Goal: Find specific page/section: Find specific page/section

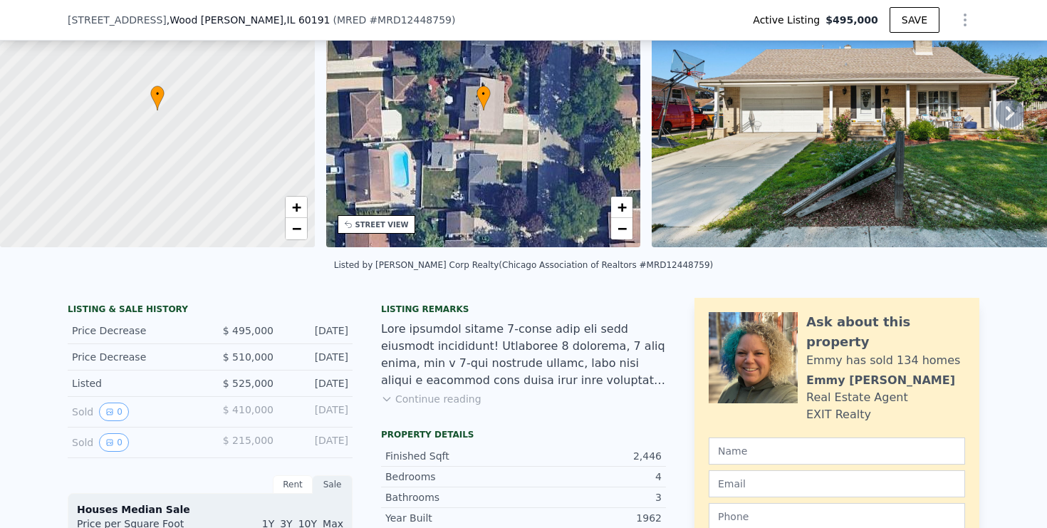
scroll to position [112, 0]
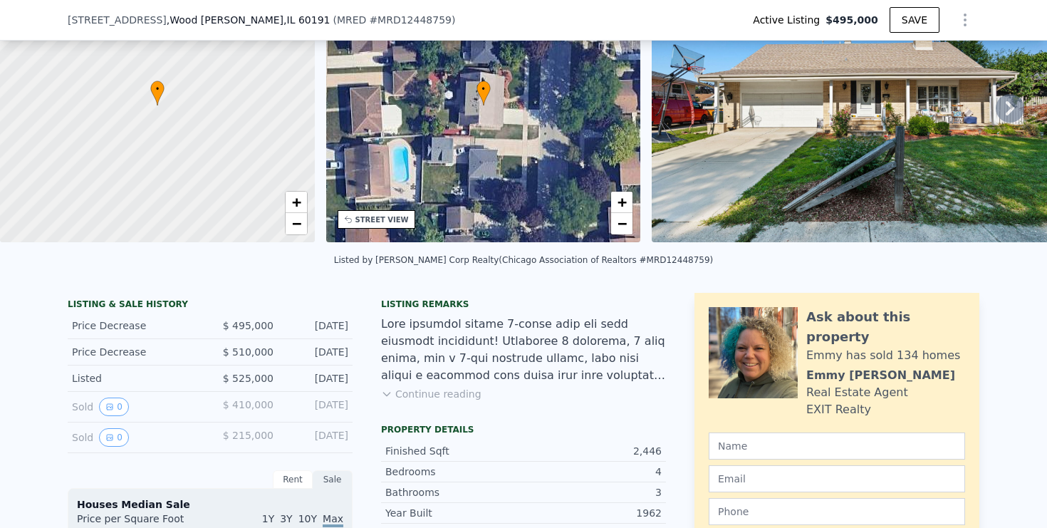
click at [433, 392] on button "Continue reading" at bounding box center [431, 394] width 100 height 14
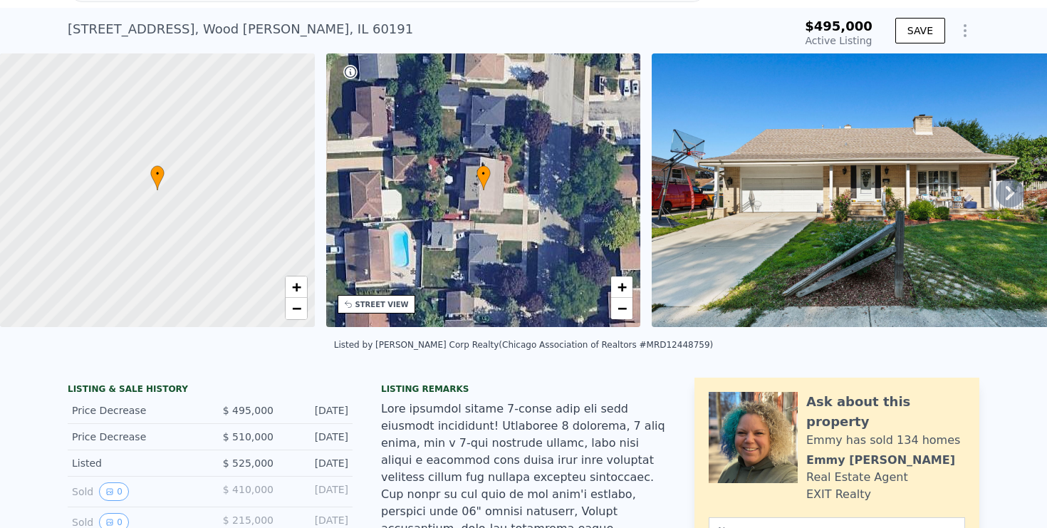
scroll to position [33, 0]
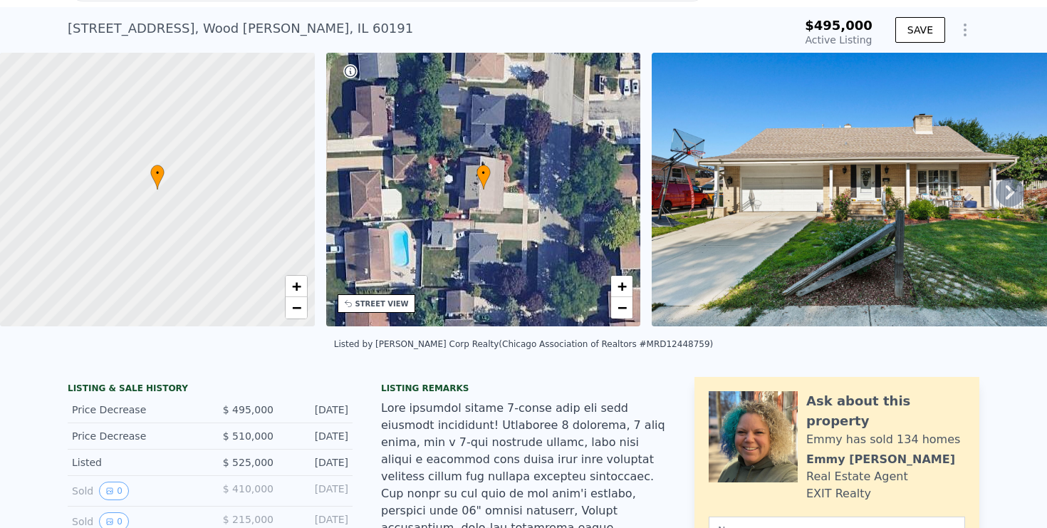
click at [1011, 189] on icon at bounding box center [1010, 192] width 9 height 14
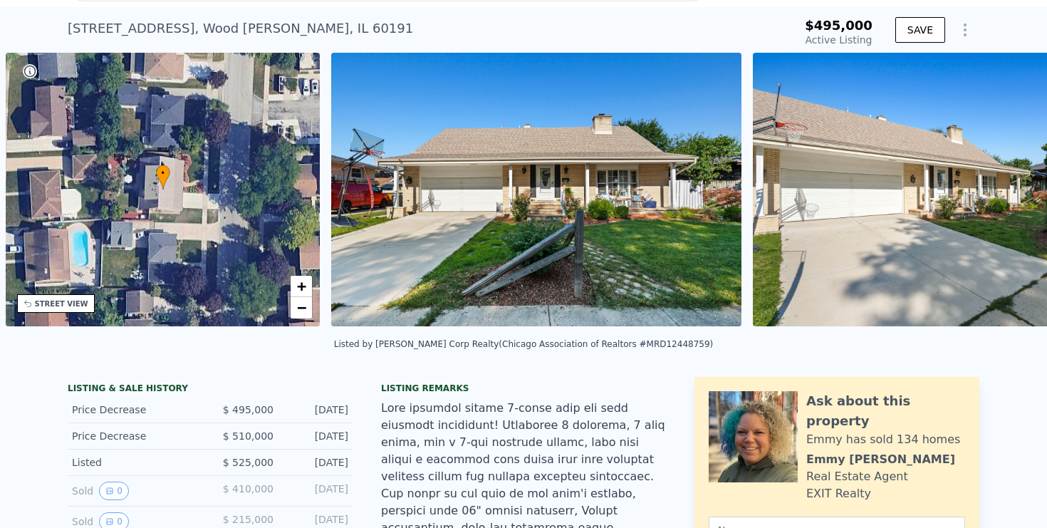
scroll to position [0, 331]
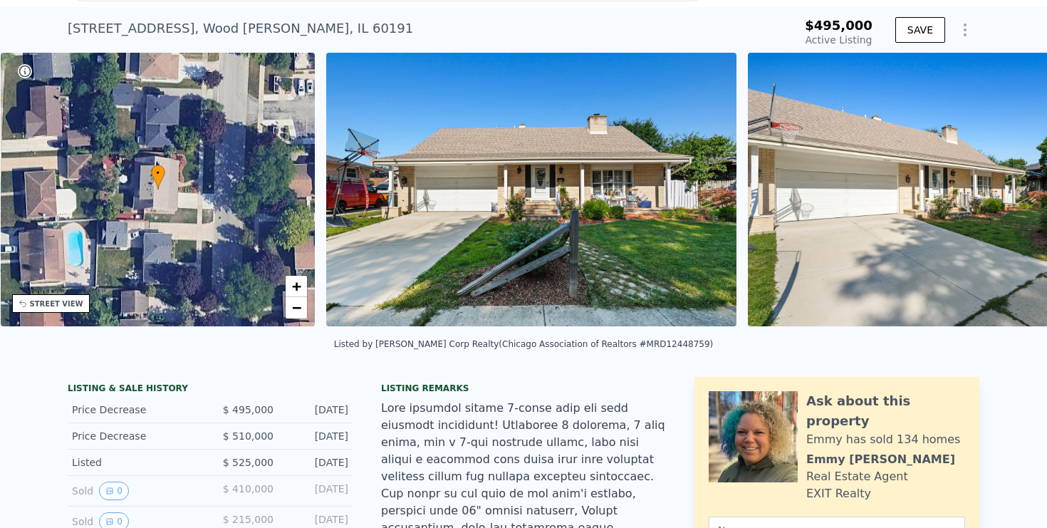
click at [1011, 189] on img at bounding box center [953, 190] width 410 height 274
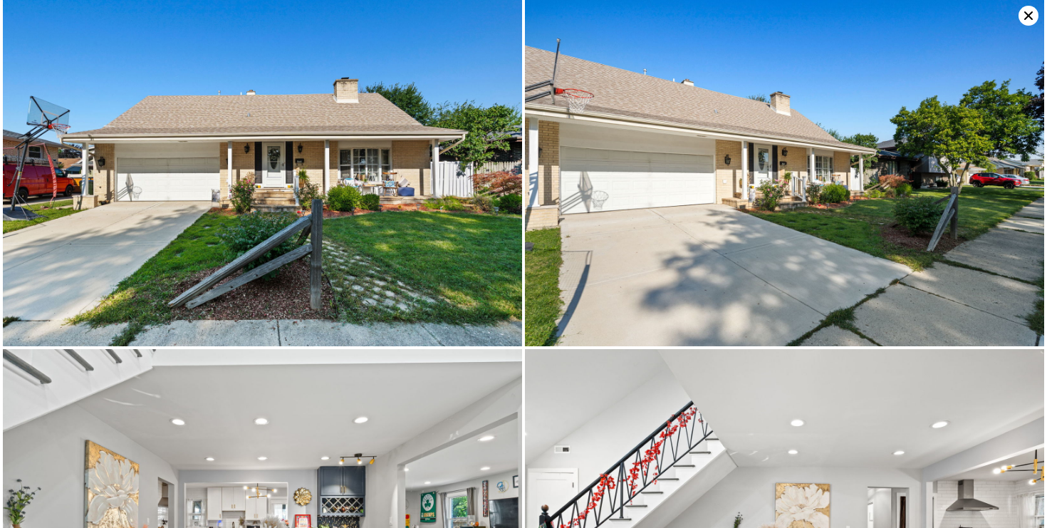
click at [1035, 11] on icon at bounding box center [1029, 16] width 20 height 20
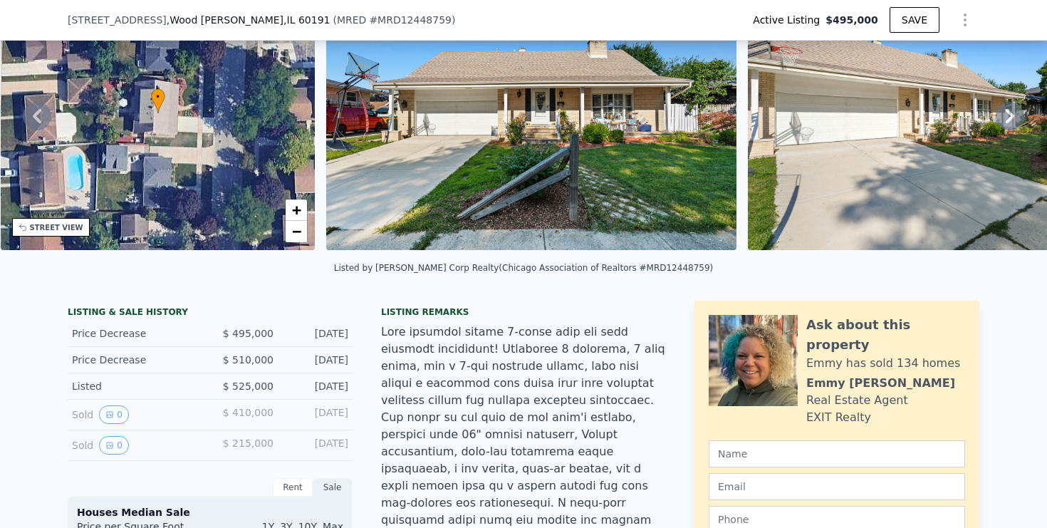
scroll to position [122, 0]
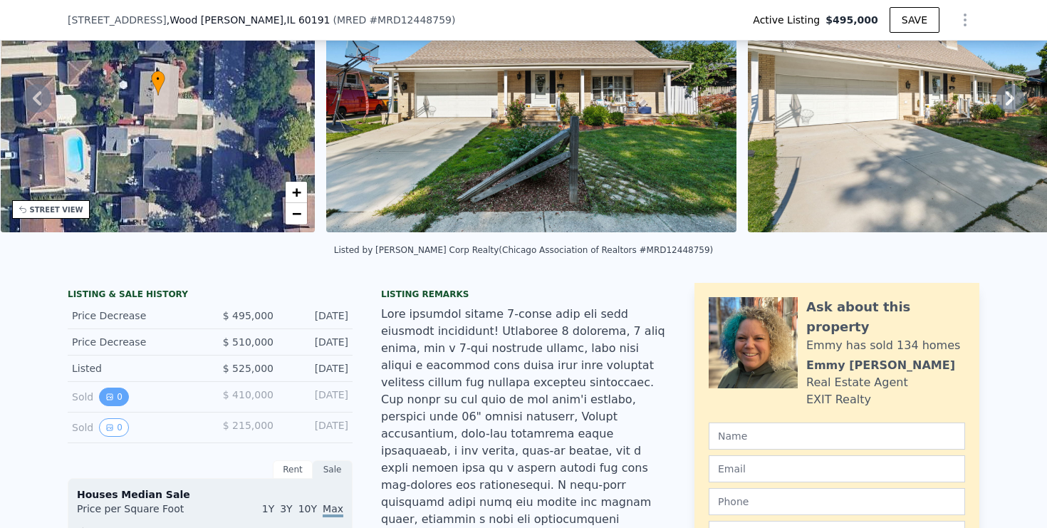
click at [109, 400] on icon "View historical data" at bounding box center [109, 396] width 9 height 9
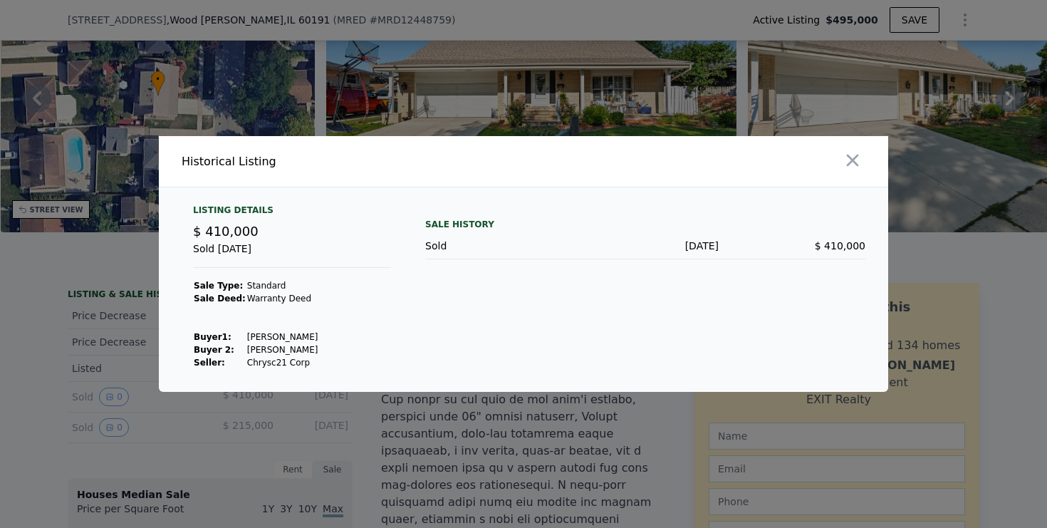
click at [322, 417] on div at bounding box center [523, 264] width 1047 height 528
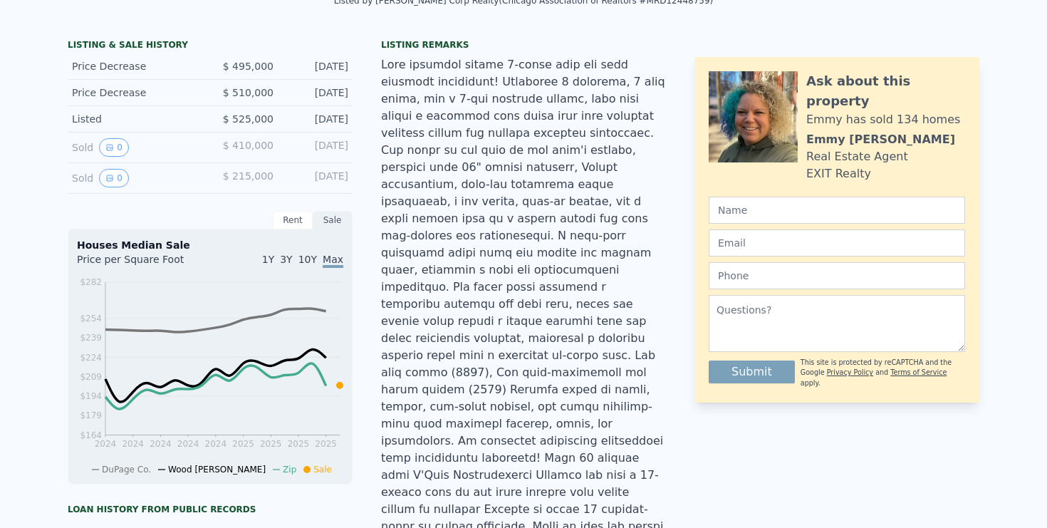
scroll to position [0, 0]
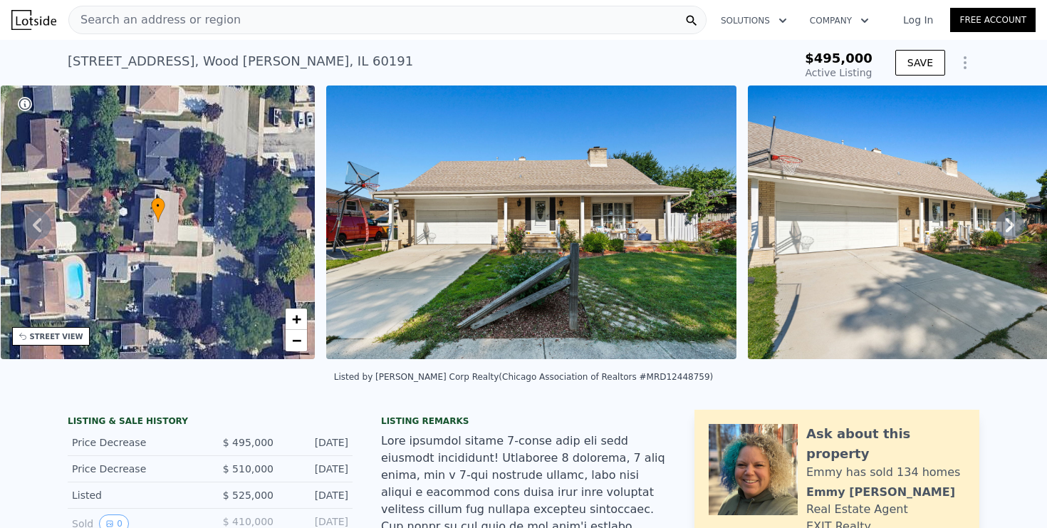
click at [157, 16] on span "Search an address or region" at bounding box center [155, 19] width 172 height 17
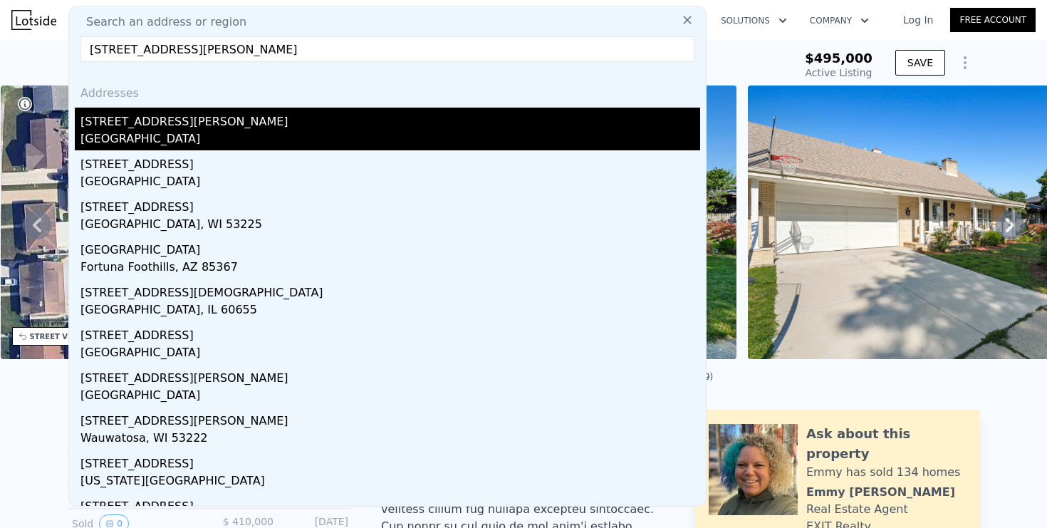
type input "[STREET_ADDRESS][PERSON_NAME]"
click at [177, 125] on div "[STREET_ADDRESS][PERSON_NAME]" at bounding box center [390, 119] width 620 height 23
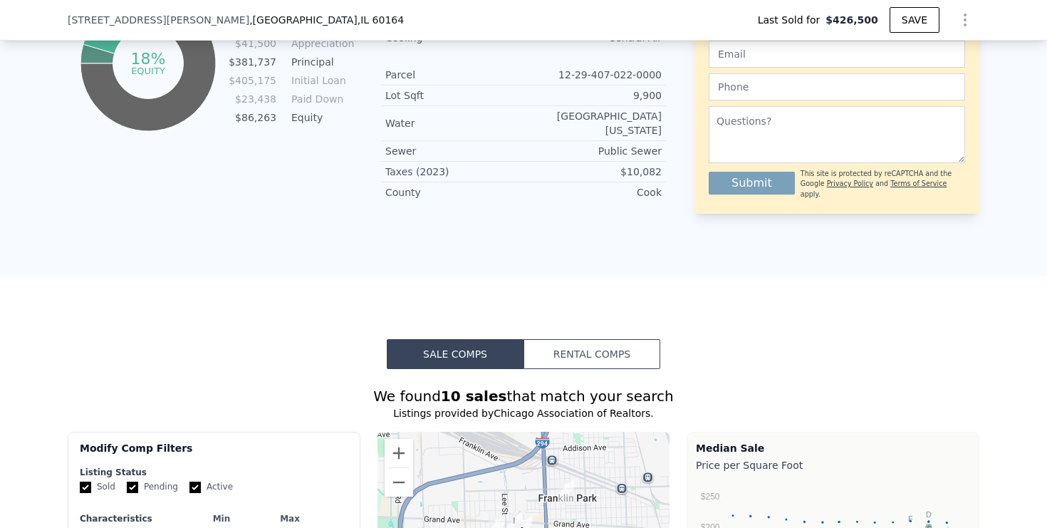
scroll to position [683, 0]
